Goal: Information Seeking & Learning: Learn about a topic

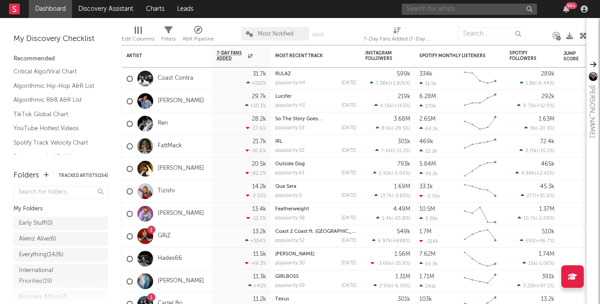
click at [442, 8] on input "text" at bounding box center [469, 9] width 135 height 11
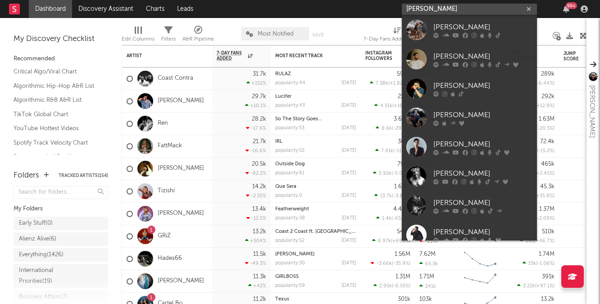
click at [466, 7] on input "nathan bass" at bounding box center [469, 9] width 135 height 11
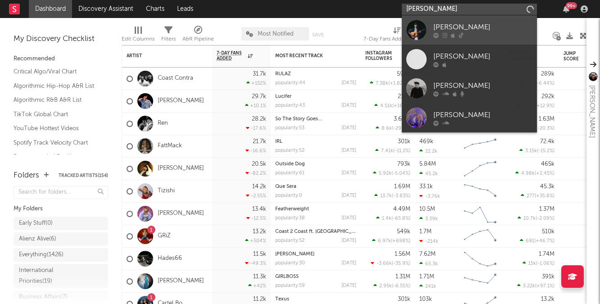
type input "nathan bes"
click at [455, 26] on div "[PERSON_NAME]" at bounding box center [483, 27] width 99 height 11
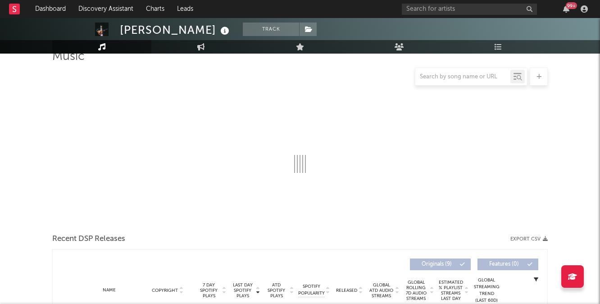
scroll to position [73, 0]
select select "6m"
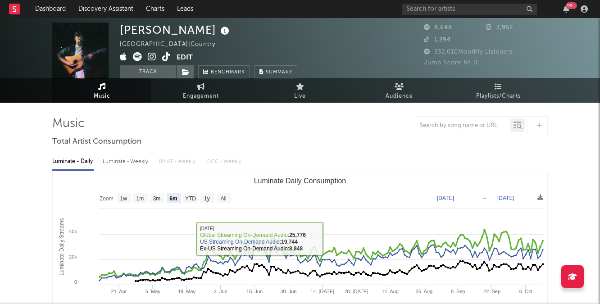
scroll to position [0, 0]
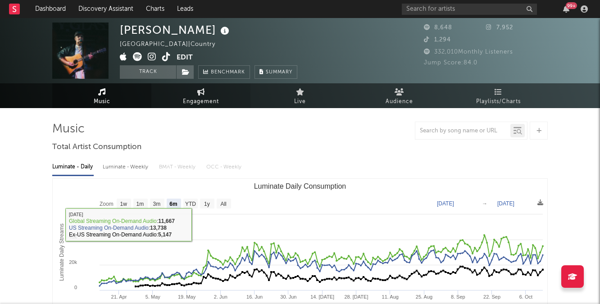
click at [191, 107] on link "Engagement" at bounding box center [200, 95] width 99 height 25
select select "1w"
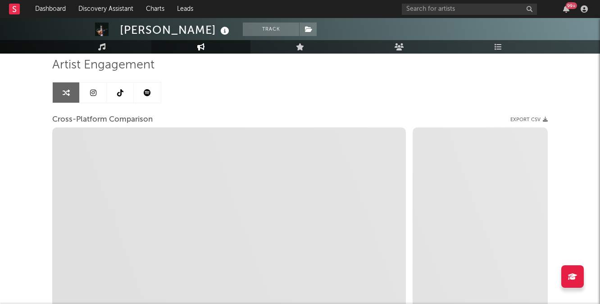
scroll to position [83, 0]
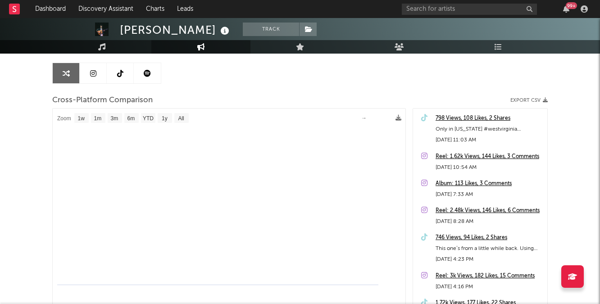
select select "1m"
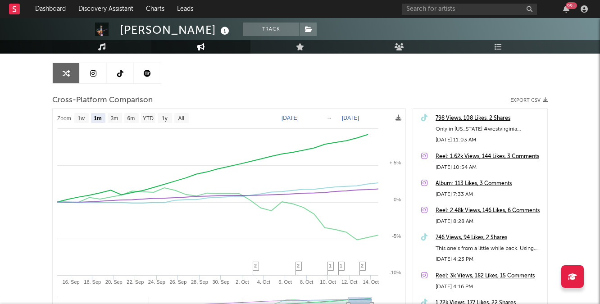
click at [106, 48] on link "Music" at bounding box center [101, 47] width 99 height 14
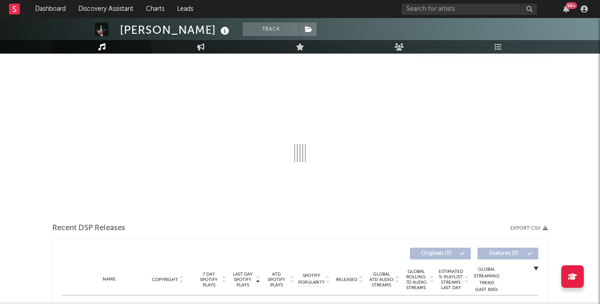
select select "6m"
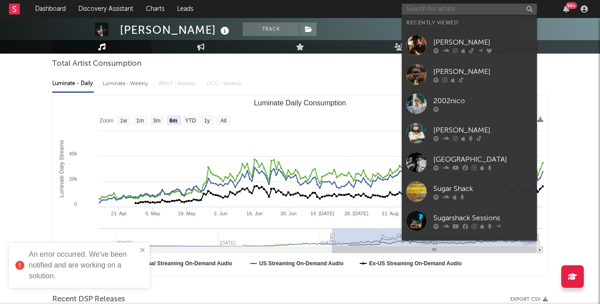
click at [464, 4] on input "text" at bounding box center [469, 9] width 135 height 11
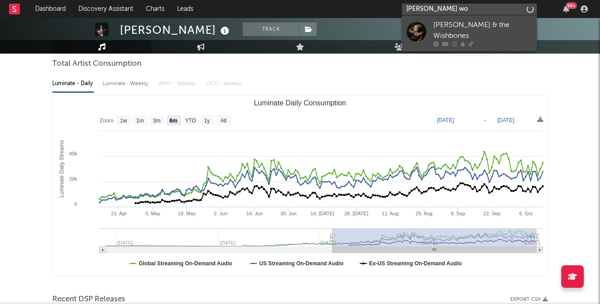
type input "emerson wo"
click at [468, 30] on div "Emerson Woolf & the Wishbones" at bounding box center [483, 31] width 99 height 22
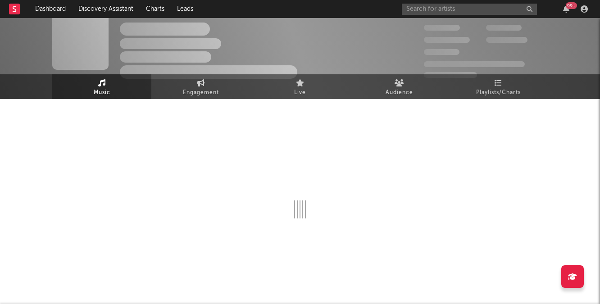
scroll to position [83, 0]
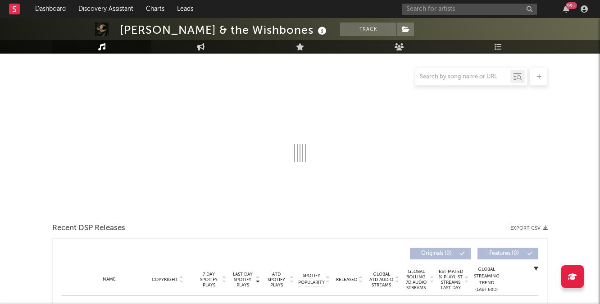
select select "6m"
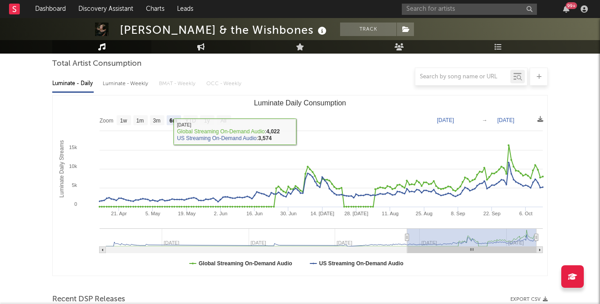
click at [214, 46] on link "Engagement" at bounding box center [200, 47] width 99 height 14
select select "1w"
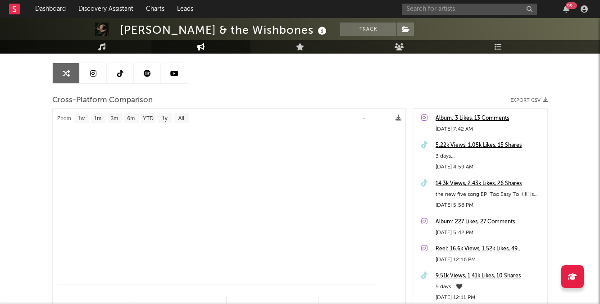
select select "1m"
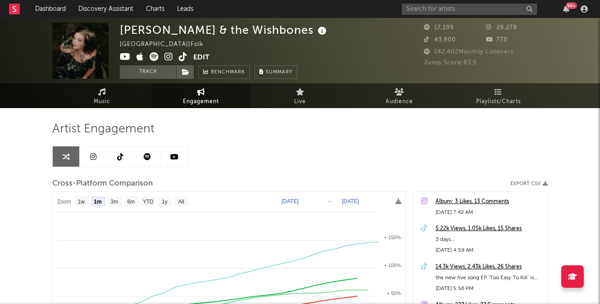
click at [184, 53] on icon at bounding box center [183, 56] width 9 height 9
click at [166, 54] on icon at bounding box center [169, 56] width 9 height 9
click at [182, 56] on icon at bounding box center [183, 56] width 9 height 9
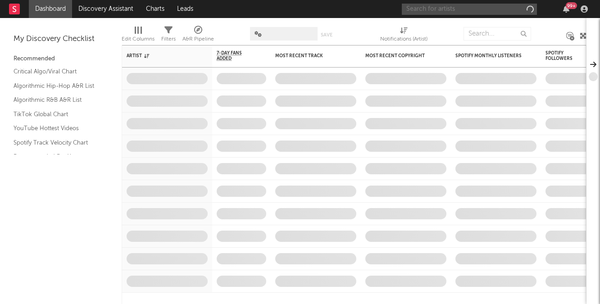
click at [456, 9] on input "text" at bounding box center [469, 9] width 135 height 11
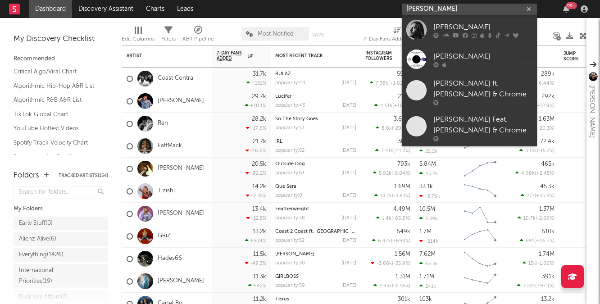
click at [470, 9] on input "[PERSON_NAME]" at bounding box center [469, 9] width 135 height 11
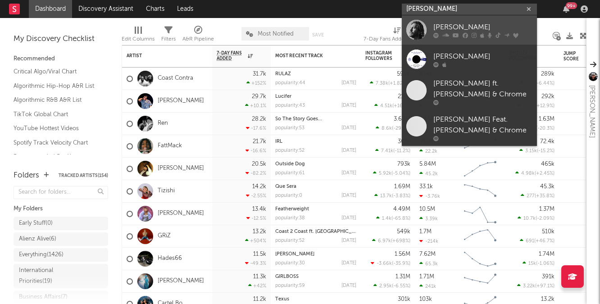
type input "[PERSON_NAME]"
click at [470, 24] on div "[PERSON_NAME]" at bounding box center [483, 27] width 99 height 11
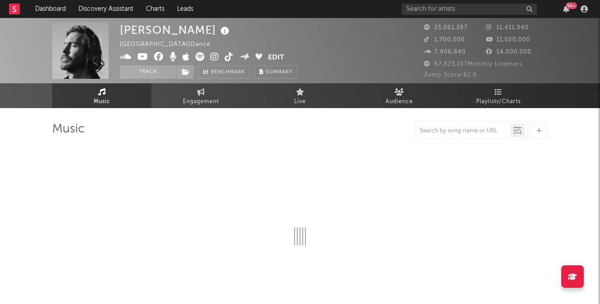
select select "6m"
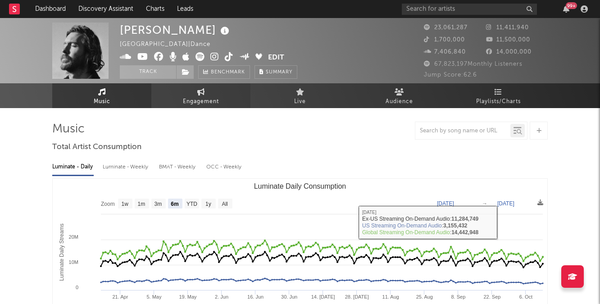
click at [205, 95] on link "Engagement" at bounding box center [200, 95] width 99 height 25
select select "1w"
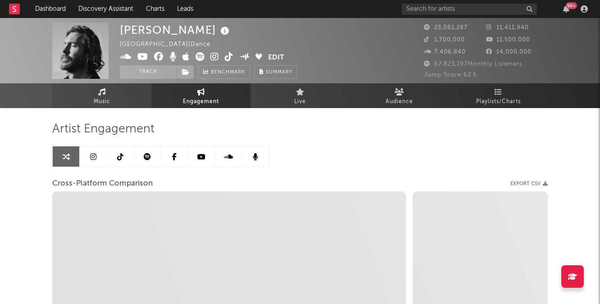
click at [128, 98] on link "Music" at bounding box center [101, 95] width 99 height 25
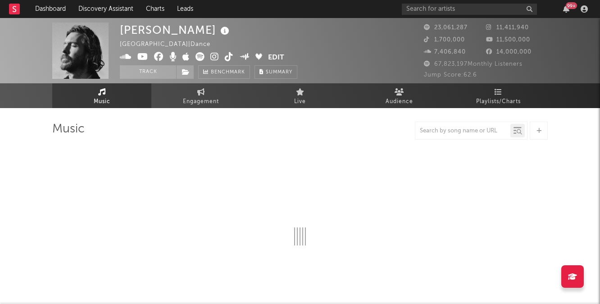
select select "6m"
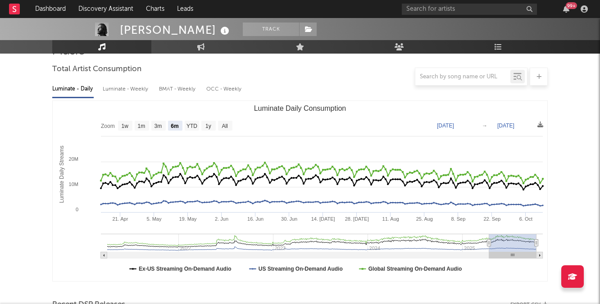
scroll to position [96, 0]
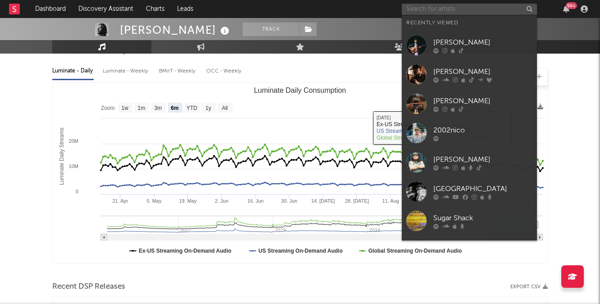
click at [447, 9] on input "text" at bounding box center [469, 9] width 135 height 11
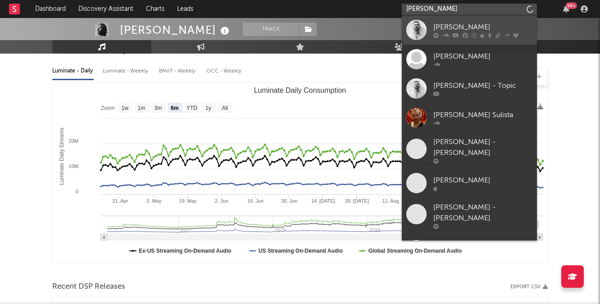
type input "[PERSON_NAME]"
click at [462, 22] on div "[PERSON_NAME]" at bounding box center [483, 27] width 99 height 11
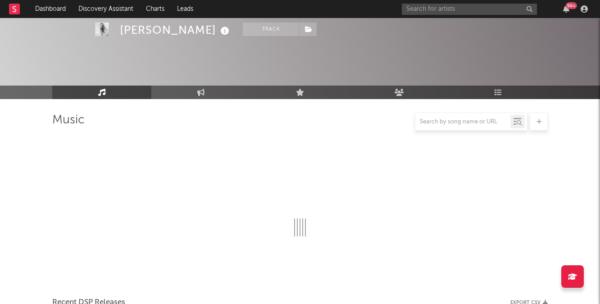
scroll to position [96, 0]
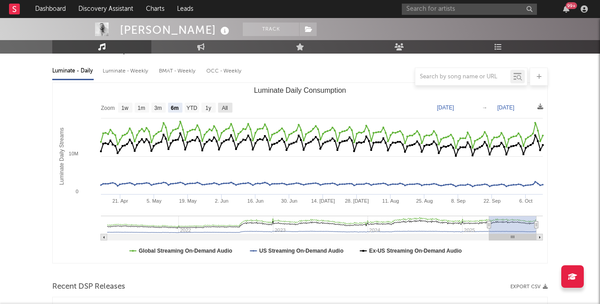
click at [228, 103] on rect "Luminate Daily Consumption" at bounding box center [225, 108] width 14 height 10
select select "All"
type input "[DATE]"
